Goal: Task Accomplishment & Management: Manage account settings

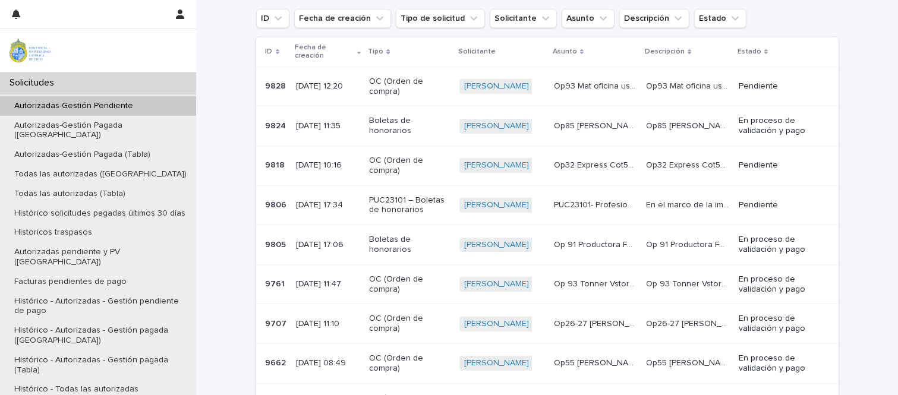
scroll to position [128, 0]
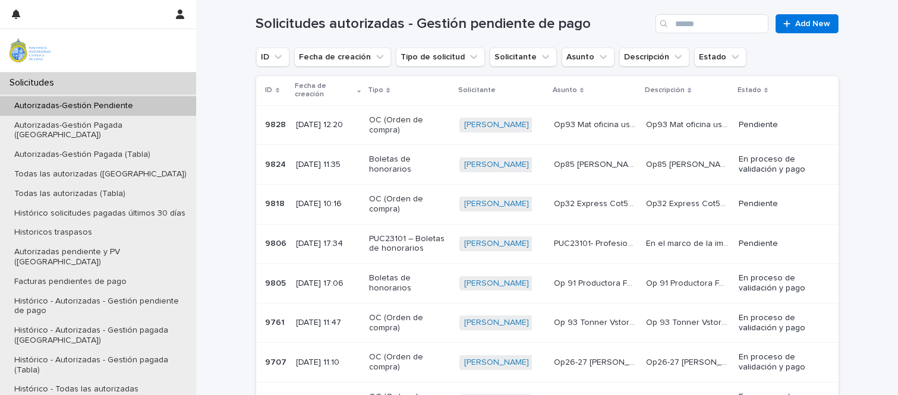
click at [603, 276] on p "Op 91 Productora FECI BHE 404 NGutiérrez" at bounding box center [597, 282] width 86 height 12
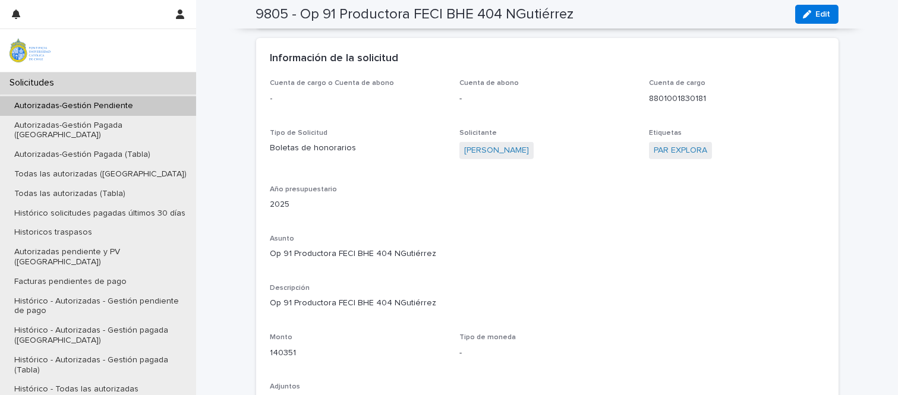
scroll to position [887, 0]
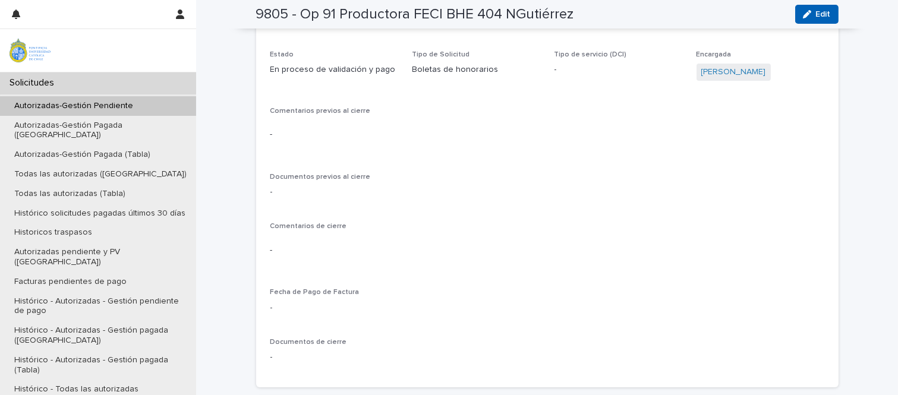
click at [829, 12] on button "Edit" at bounding box center [816, 14] width 43 height 19
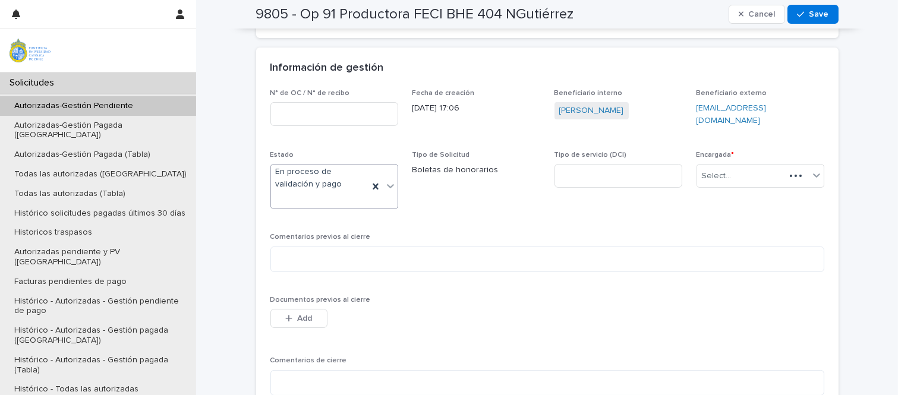
scroll to position [413, 0]
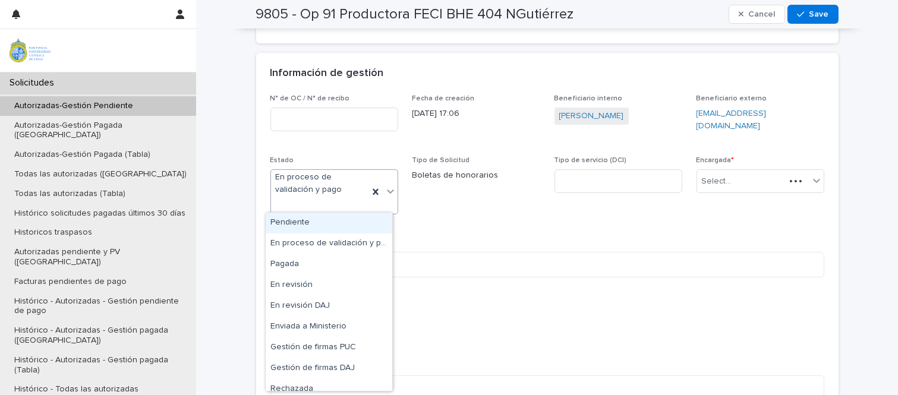
click at [389, 185] on icon at bounding box center [391, 191] width 12 height 12
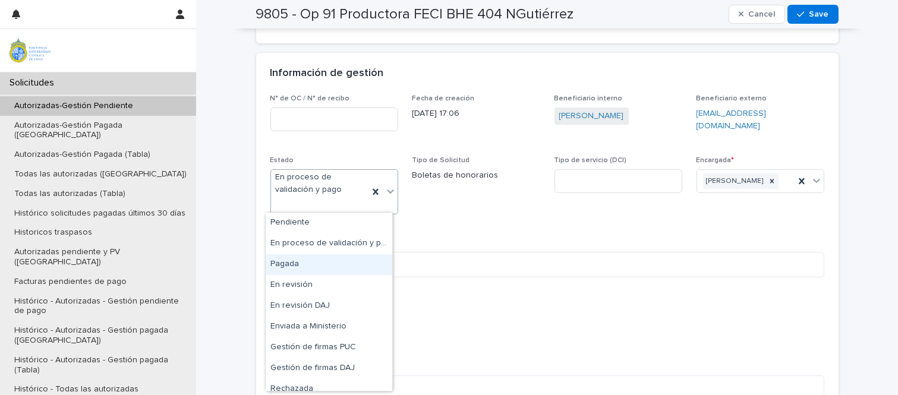
click at [297, 269] on div "Pagada" at bounding box center [329, 264] width 127 height 21
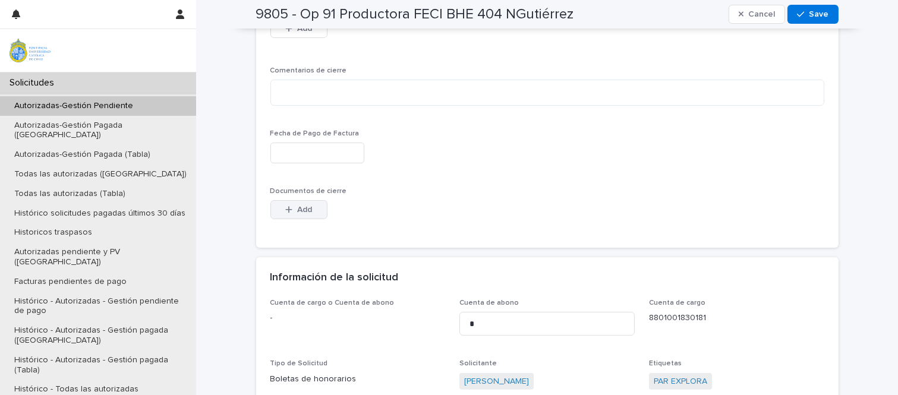
scroll to position [673, 0]
click at [307, 213] on span "Add" at bounding box center [304, 209] width 15 height 8
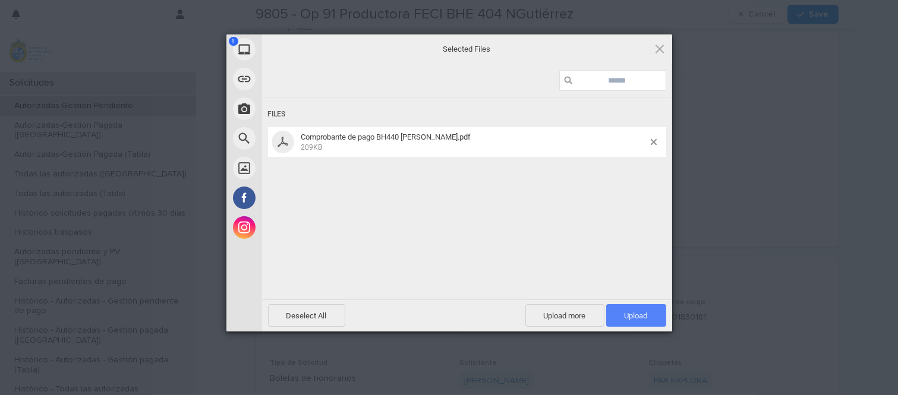
click at [640, 318] on span "Upload 1" at bounding box center [636, 315] width 23 height 9
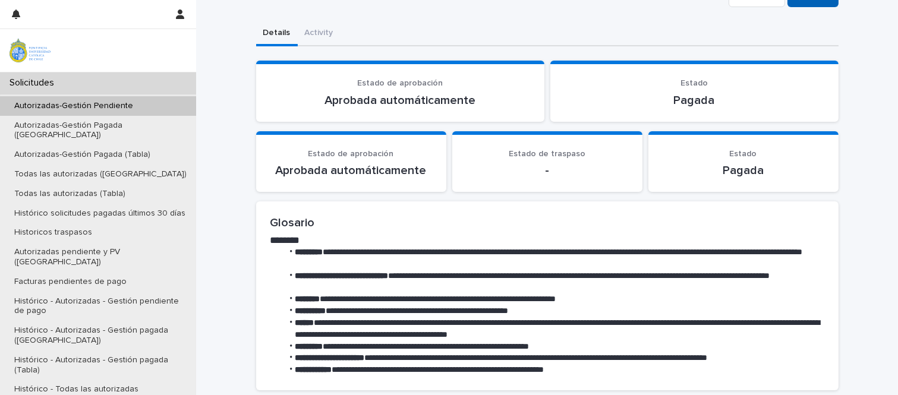
scroll to position [0, 0]
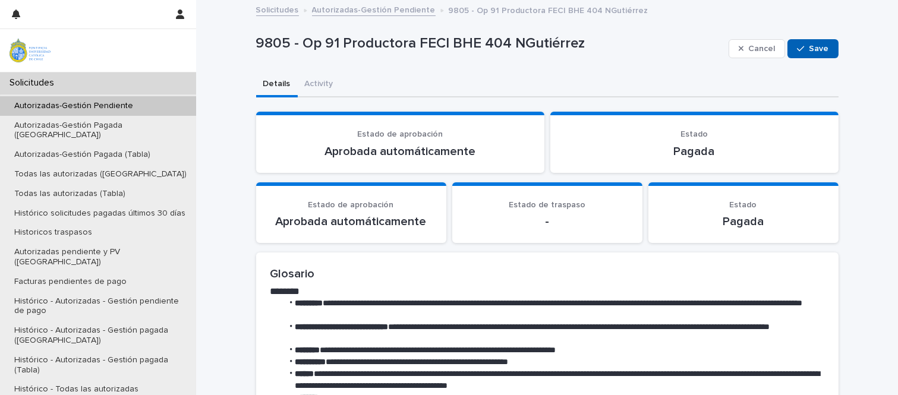
click at [809, 56] on button "Save" at bounding box center [813, 48] width 51 height 19
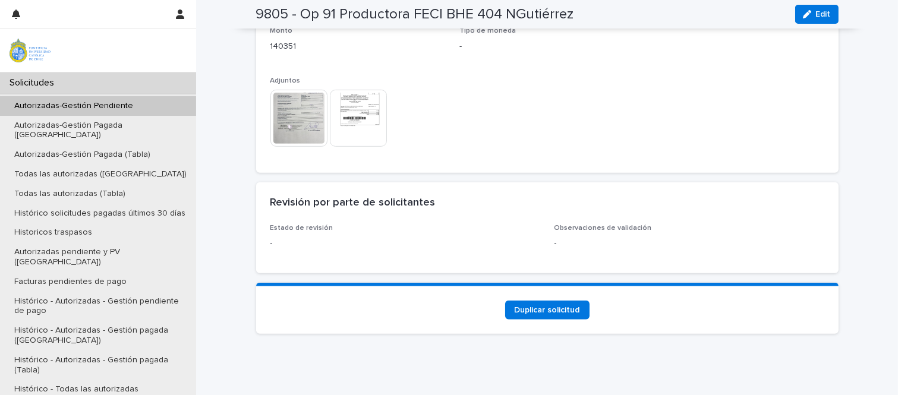
scroll to position [1154, 0]
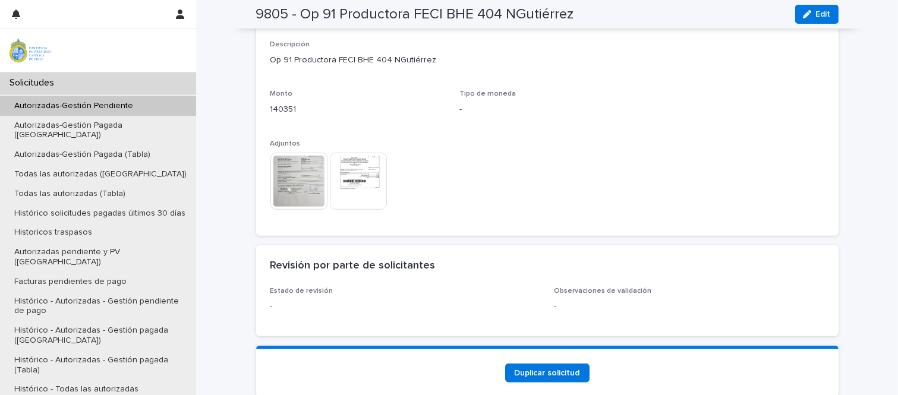
click at [358, 170] on img at bounding box center [358, 181] width 57 height 57
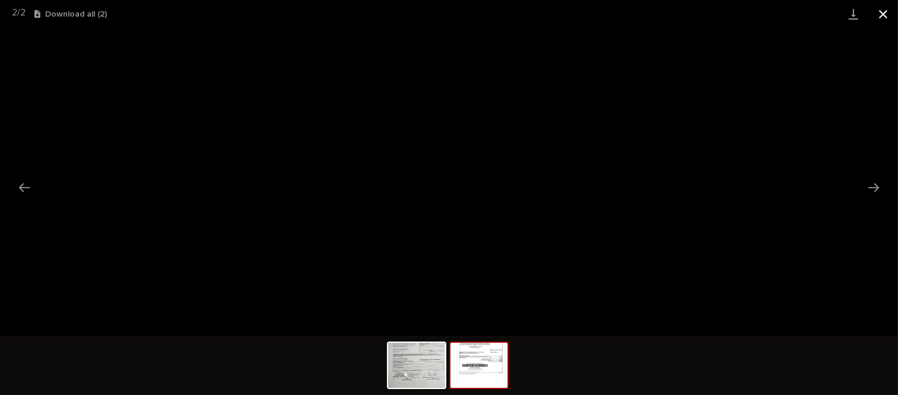
click at [880, 12] on button "Close gallery" at bounding box center [883, 14] width 30 height 28
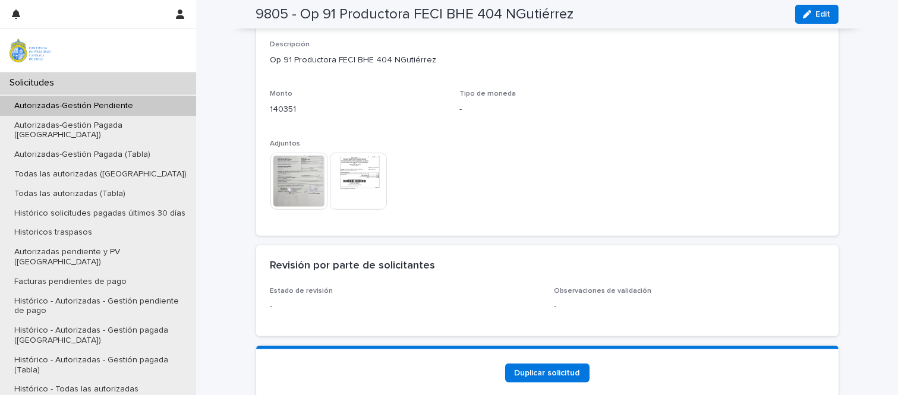
click at [115, 101] on p "Autorizadas-Gestión Pendiente" at bounding box center [74, 106] width 138 height 10
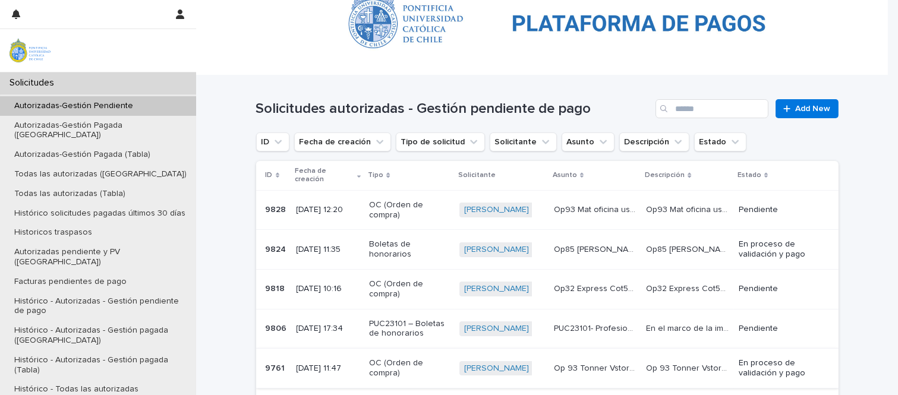
scroll to position [66, 0]
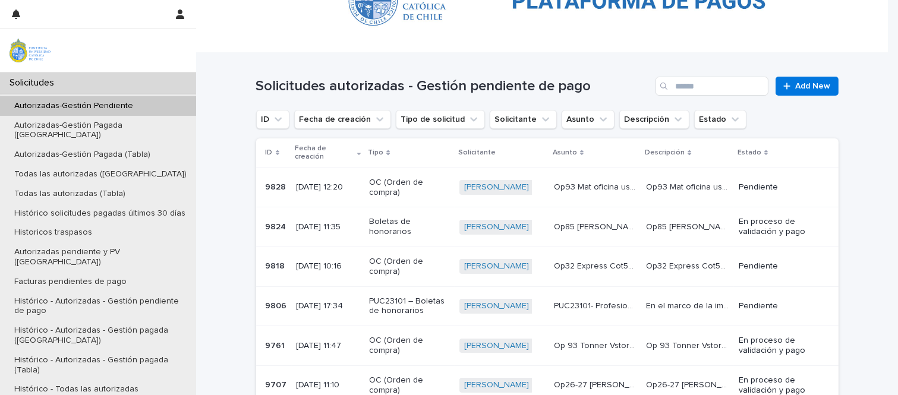
click at [579, 259] on p "Op32 Express Cot5602" at bounding box center [597, 265] width 86 height 12
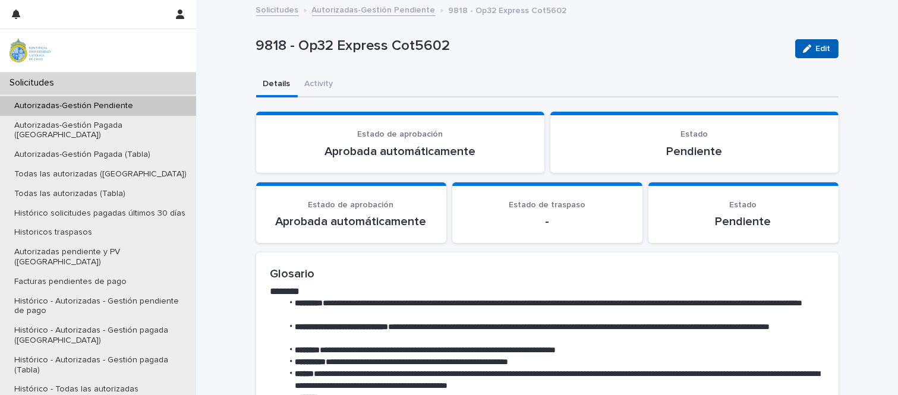
click at [805, 52] on icon "button" at bounding box center [807, 49] width 8 height 8
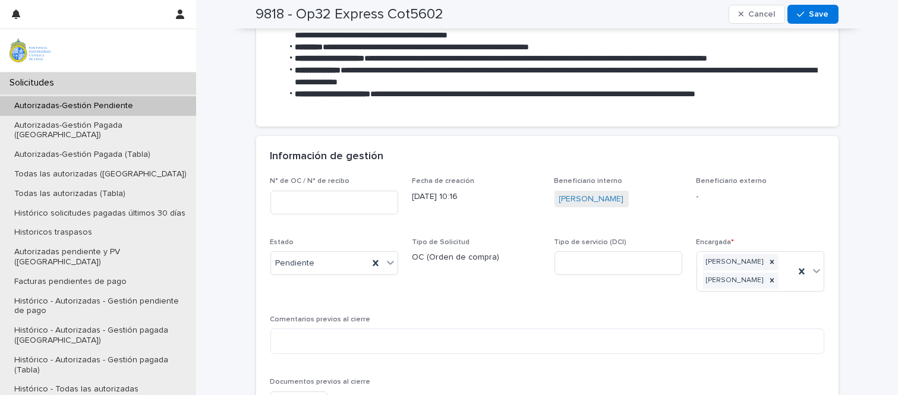
scroll to position [462, 0]
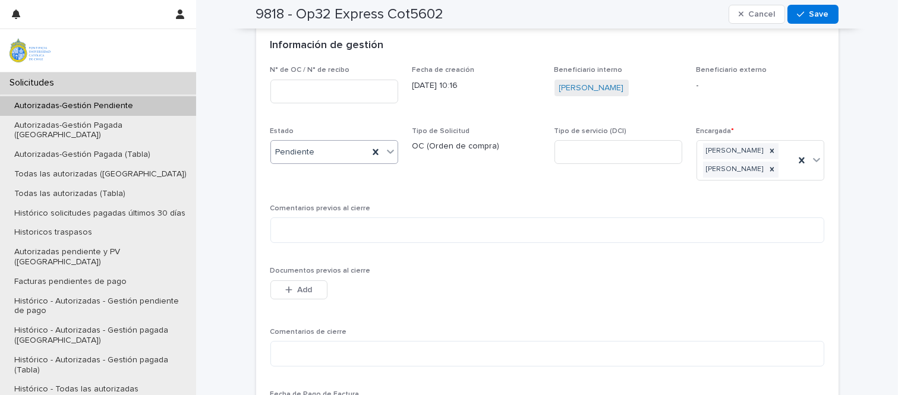
click at [391, 152] on icon at bounding box center [391, 152] width 12 height 12
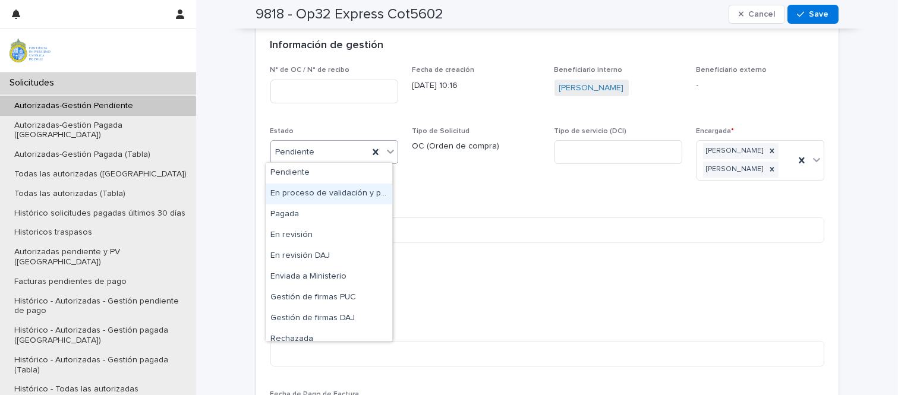
click at [350, 192] on div "En proceso de validación y pago" at bounding box center [329, 194] width 127 height 21
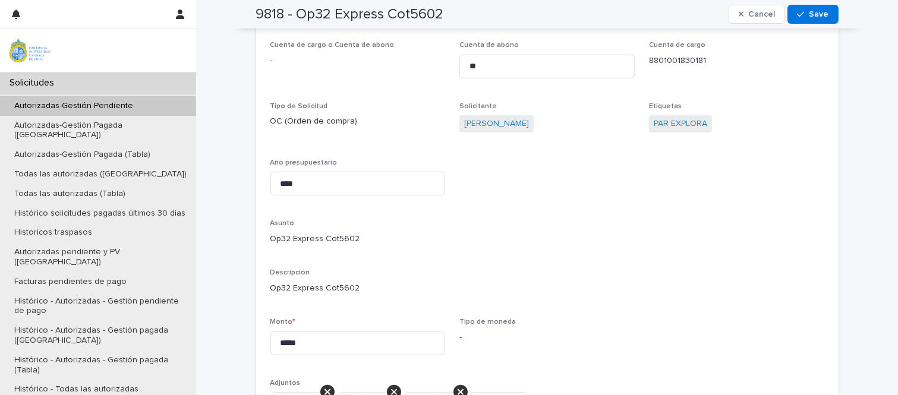
scroll to position [1198, 0]
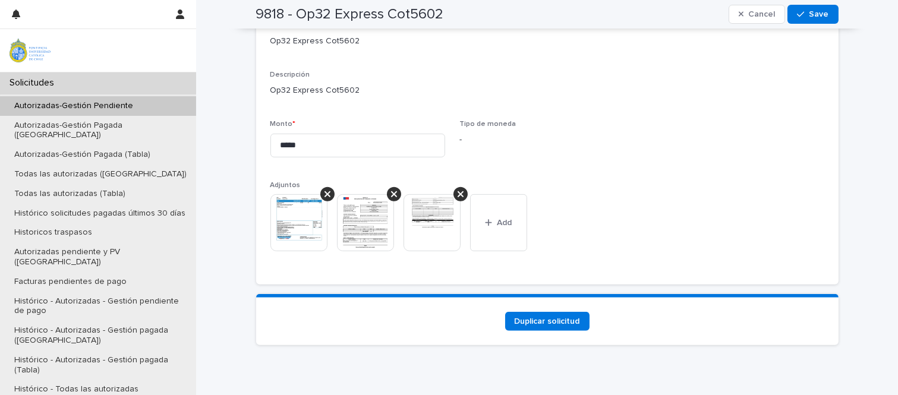
drag, startPoint x: 800, startPoint y: 14, endPoint x: 787, endPoint y: 25, distance: 17.3
click at [800, 14] on icon "button" at bounding box center [800, 14] width 7 height 8
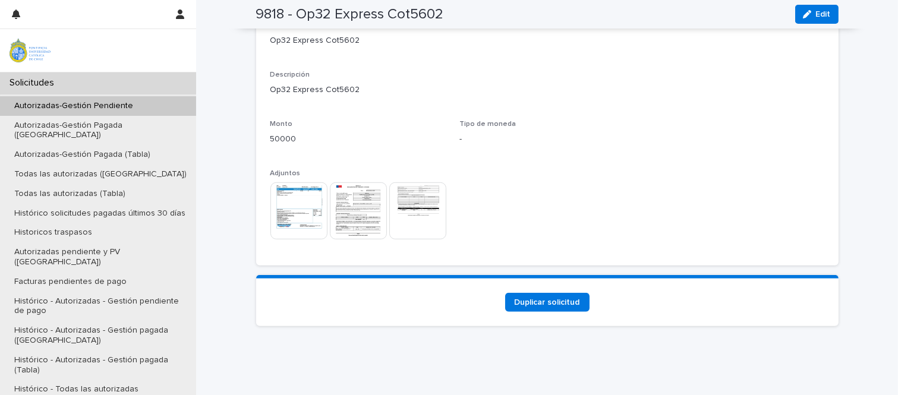
scroll to position [1138, 0]
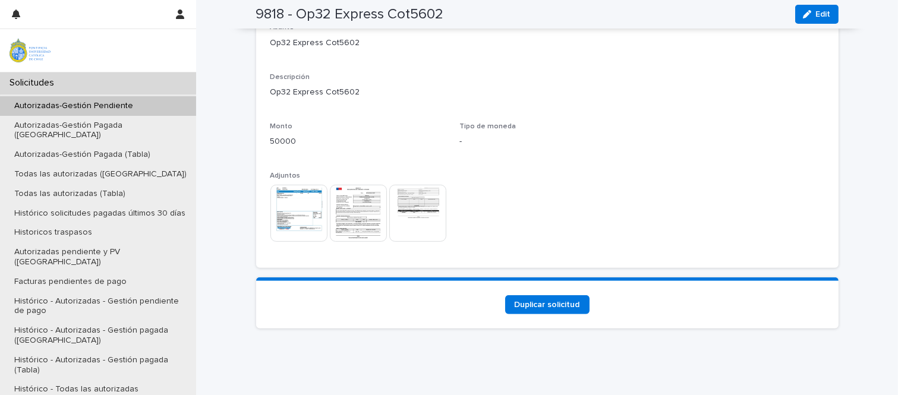
click at [163, 104] on div "Autorizadas-Gestión Pendiente" at bounding box center [98, 106] width 196 height 20
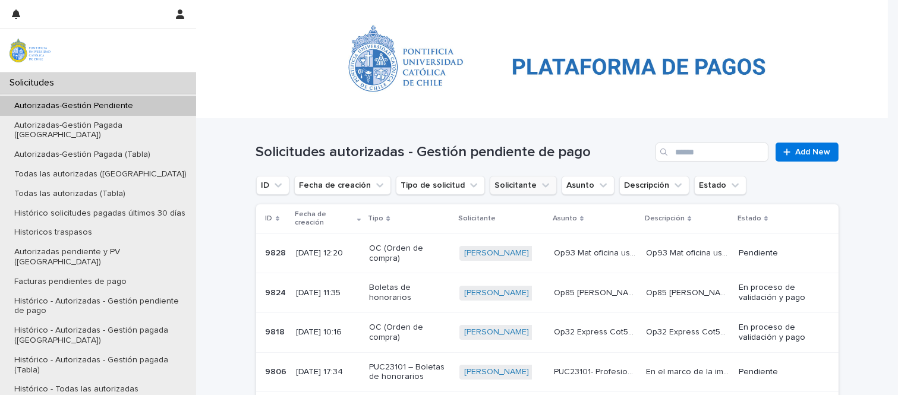
click at [515, 187] on button "Solicitante" at bounding box center [523, 185] width 67 height 19
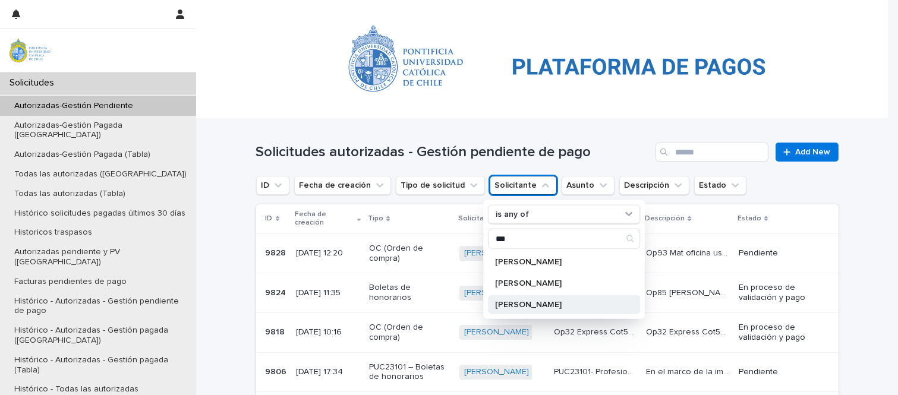
click at [527, 305] on p "[PERSON_NAME]" at bounding box center [558, 305] width 126 height 8
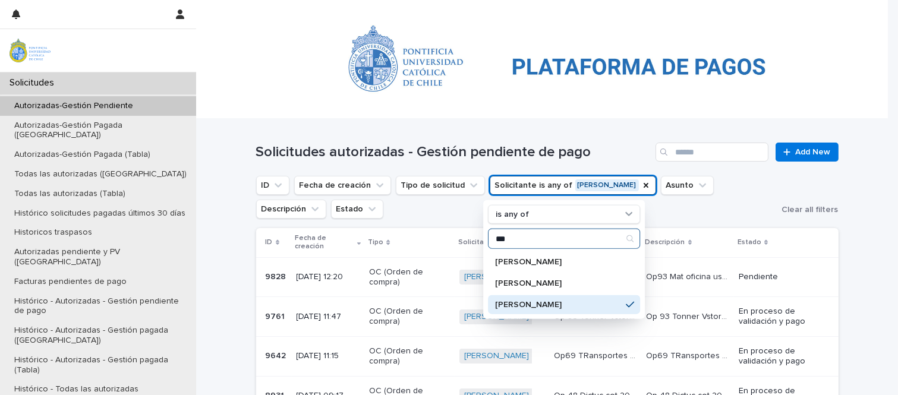
click at [544, 238] on input "***" at bounding box center [564, 238] width 151 height 19
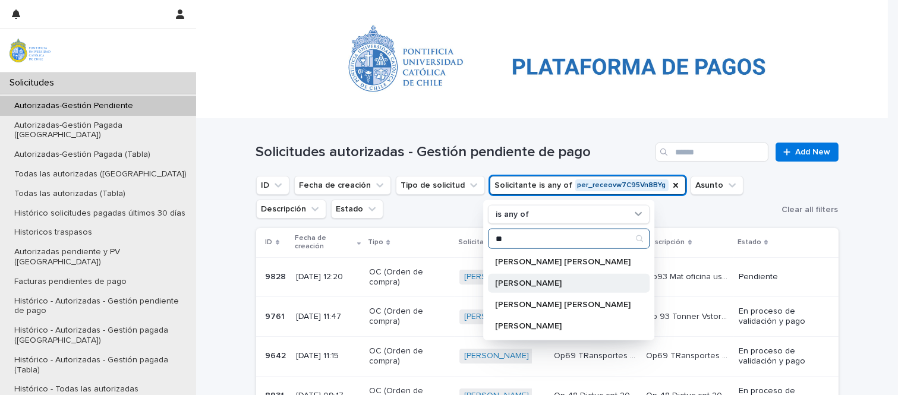
type input "**"
click at [515, 282] on p "[PERSON_NAME]" at bounding box center [563, 283] width 136 height 8
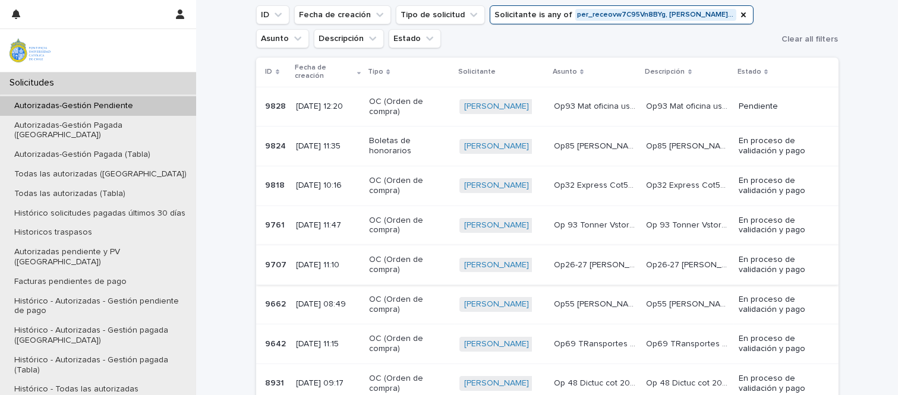
scroll to position [170, 0]
click at [593, 338] on p "Op69 TRansportes [PERSON_NAME] 0710" at bounding box center [597, 344] width 86 height 12
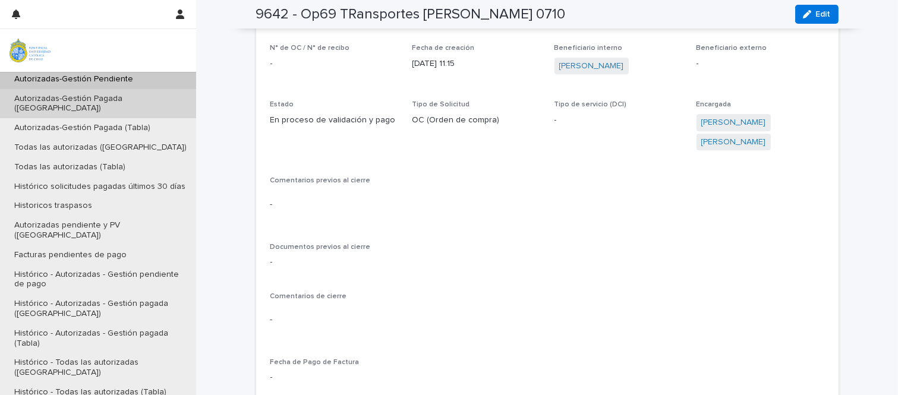
scroll to position [26, 0]
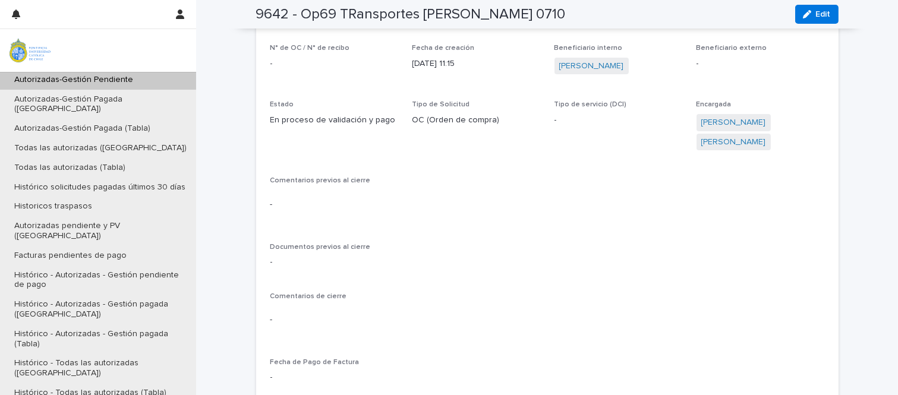
click at [115, 76] on p "Autorizadas-Gestión Pendiente" at bounding box center [74, 80] width 138 height 10
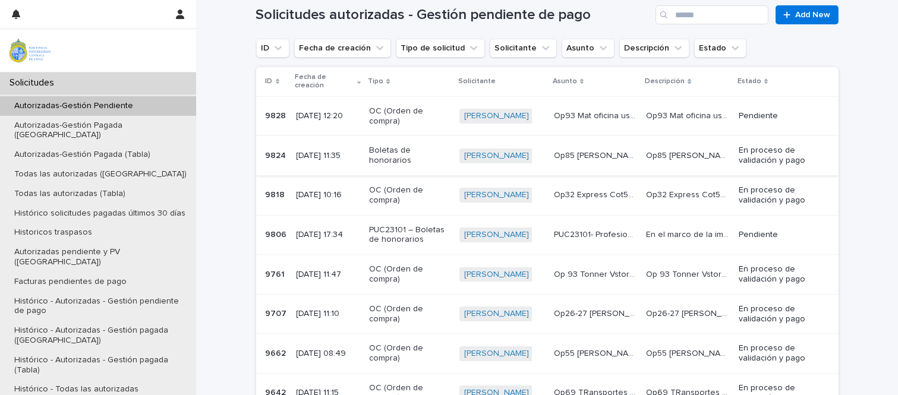
scroll to position [115, 0]
